Goal: Information Seeking & Learning: Learn about a topic

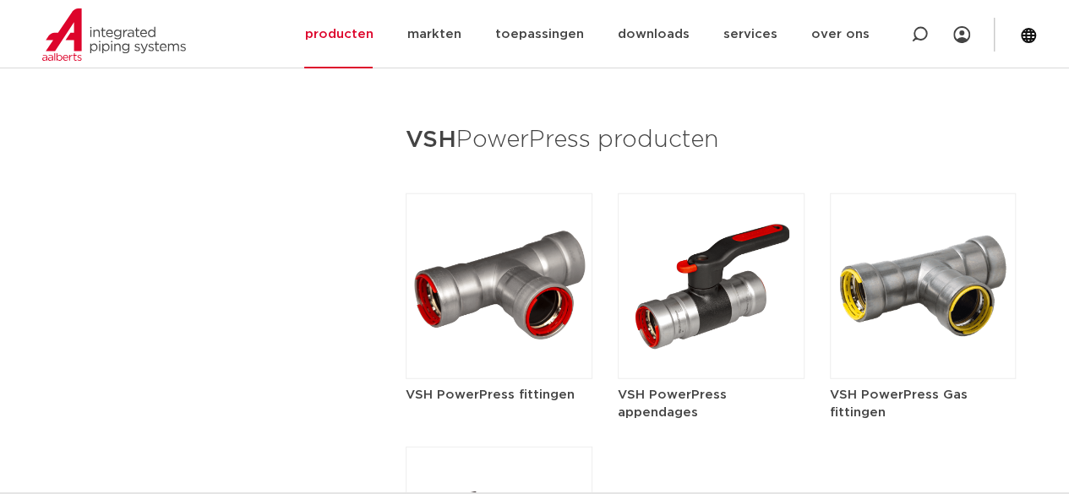
scroll to position [2051, 0]
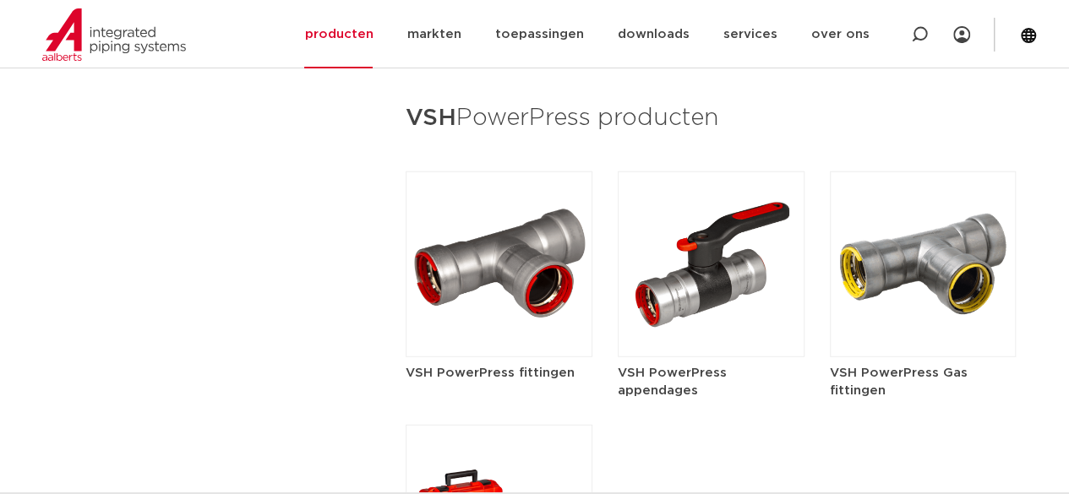
click at [481, 305] on img at bounding box center [499, 265] width 187 height 186
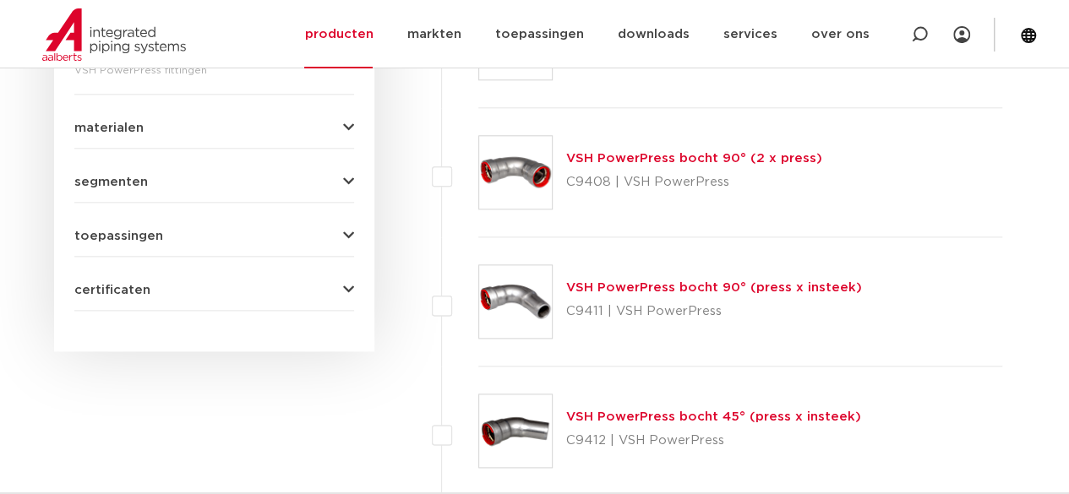
scroll to position [781, 0]
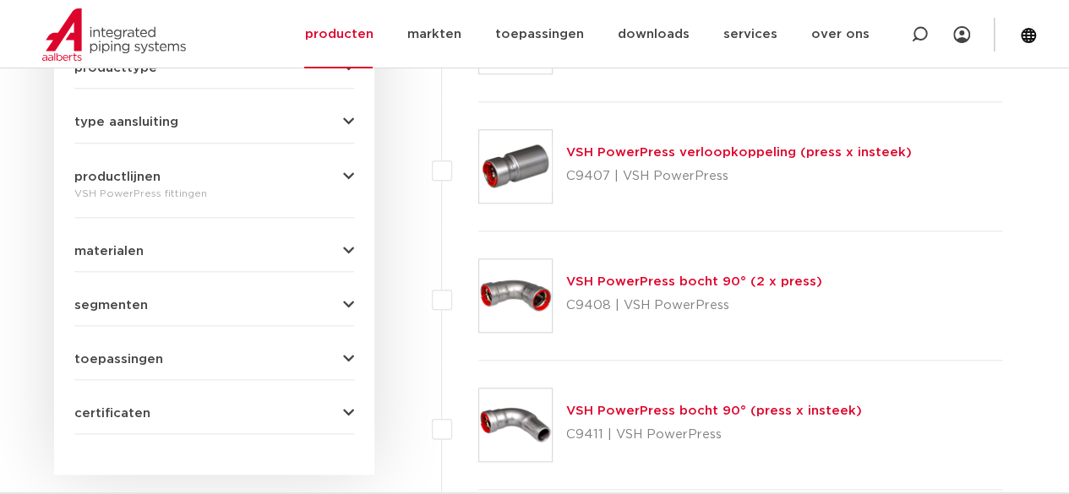
click at [680, 280] on link "VSH PowerPress bocht 90° (2 x press)" at bounding box center [694, 281] width 256 height 13
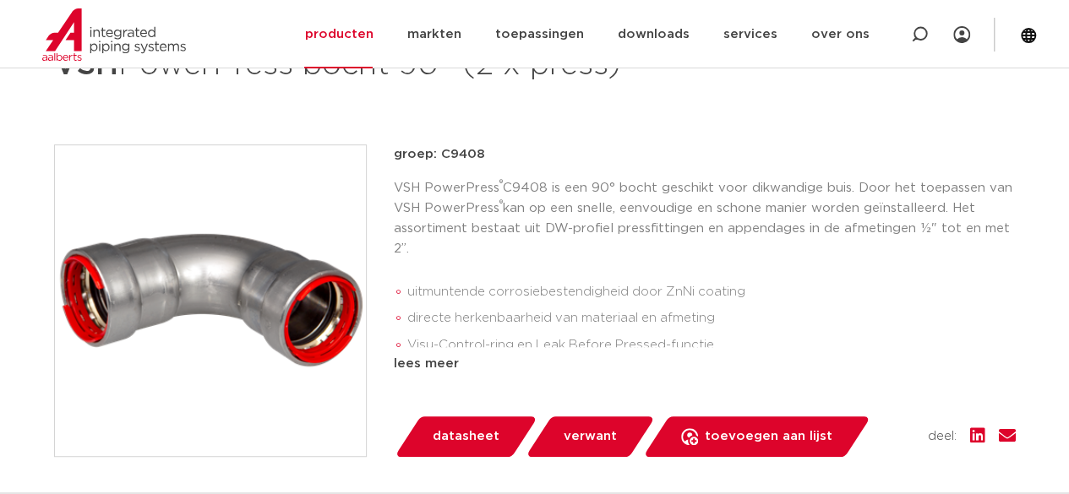
scroll to position [338, 0]
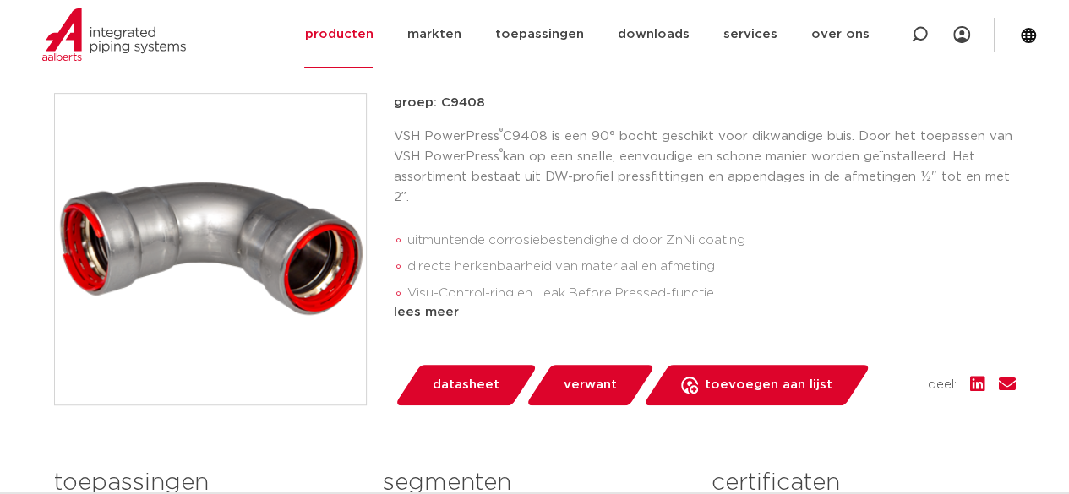
click at [451, 308] on div "lees meer" at bounding box center [705, 312] width 622 height 20
